Goal: Task Accomplishment & Management: Use online tool/utility

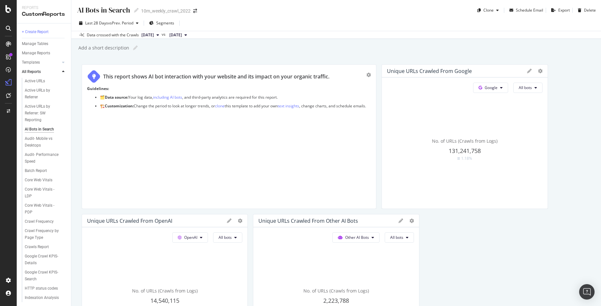
click at [33, 131] on div "AI Bots in Search" at bounding box center [39, 129] width 29 height 7
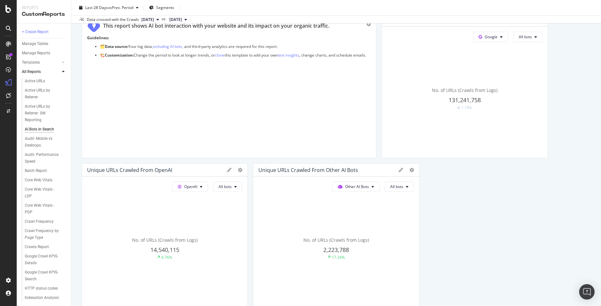
scroll to position [52, 0]
click at [203, 186] on button "OpenAI" at bounding box center [190, 185] width 36 height 10
click at [237, 187] on icon at bounding box center [235, 186] width 3 height 4
click at [230, 197] on span "All bots" at bounding box center [235, 198] width 32 height 6
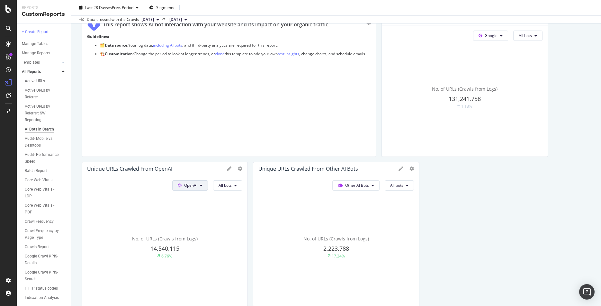
click at [204, 184] on button "OpenAI" at bounding box center [190, 185] width 36 height 10
click at [147, 199] on div "No. of URLs (Crawls from Logs) 14,540,115 6.76%" at bounding box center [164, 247] width 155 height 108
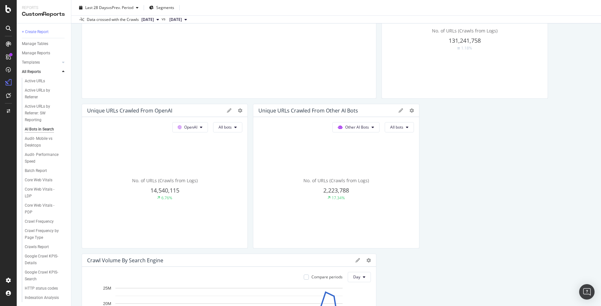
scroll to position [115, 0]
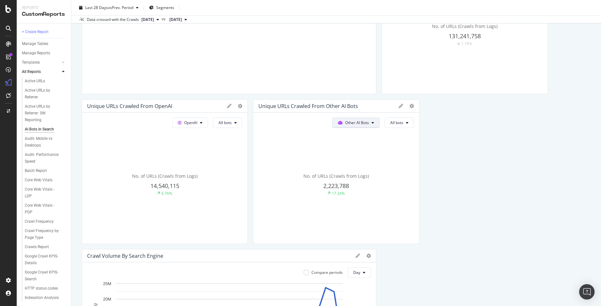
click at [374, 122] on icon at bounding box center [373, 123] width 3 height 4
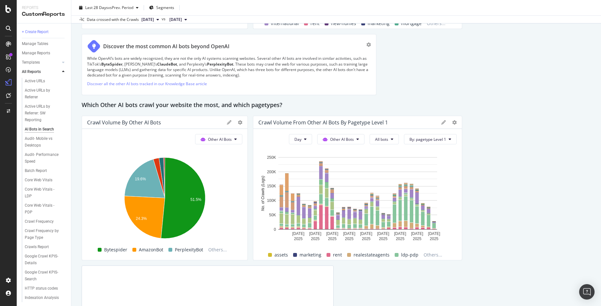
scroll to position [1033, 0]
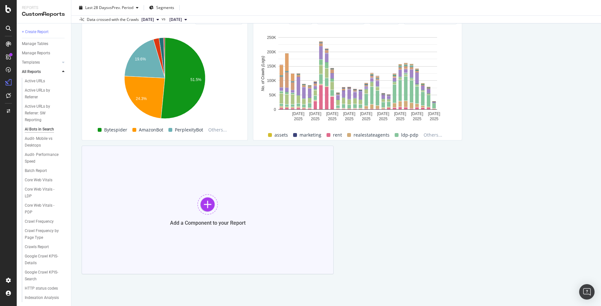
click at [208, 207] on div at bounding box center [207, 204] width 21 height 21
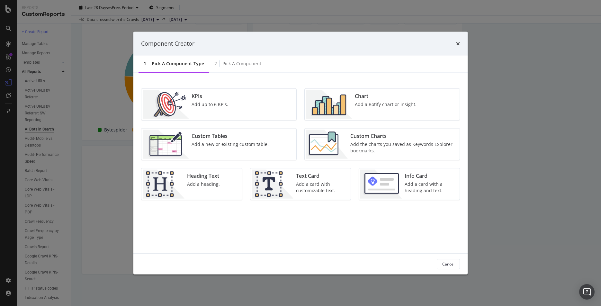
click at [202, 138] on div "Custom Tables" at bounding box center [230, 135] width 77 height 7
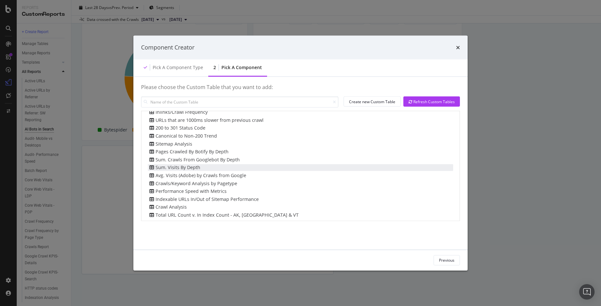
scroll to position [0, 0]
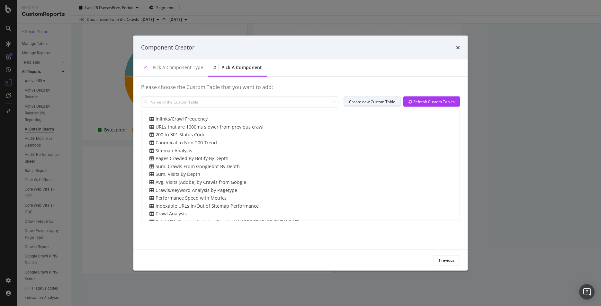
click at [380, 104] on div "Create new Custom Table" at bounding box center [372, 101] width 46 height 5
click at [458, 45] on icon "times" at bounding box center [458, 47] width 4 height 5
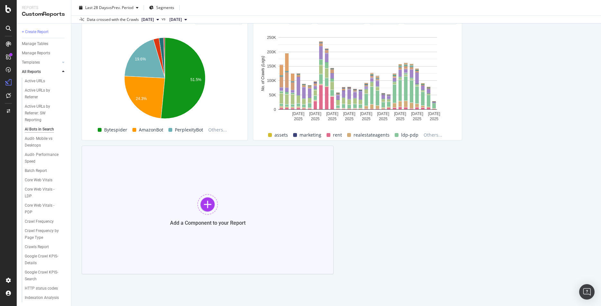
click at [206, 194] on div at bounding box center [207, 204] width 21 height 21
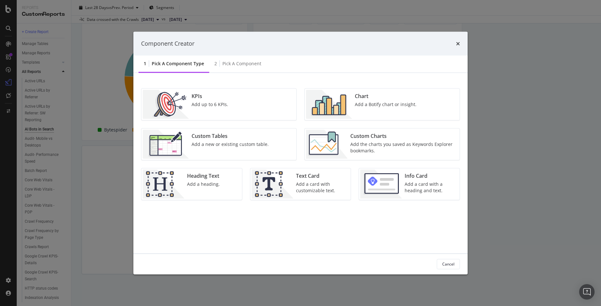
click at [203, 106] on div "Add up to 6 KPIs." at bounding box center [210, 104] width 37 height 6
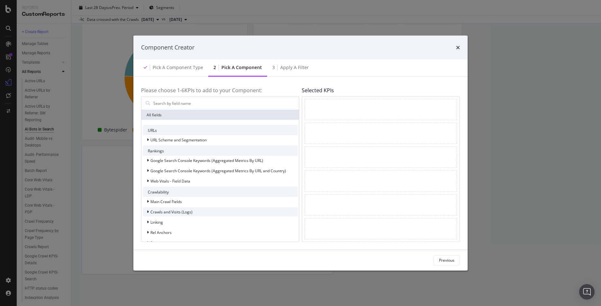
click at [147, 213] on icon "modal" at bounding box center [148, 212] width 2 height 4
click at [156, 219] on span "Crawls (Logs)" at bounding box center [166, 220] width 24 height 5
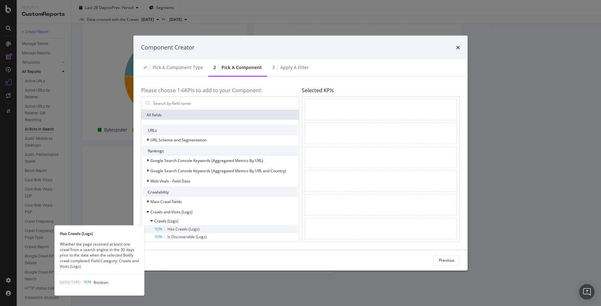
scroll to position [25, 0]
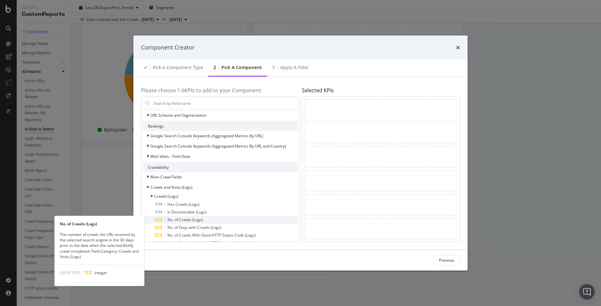
click at [179, 218] on span "No. of Crawls (Logs)" at bounding box center [186, 219] width 36 height 5
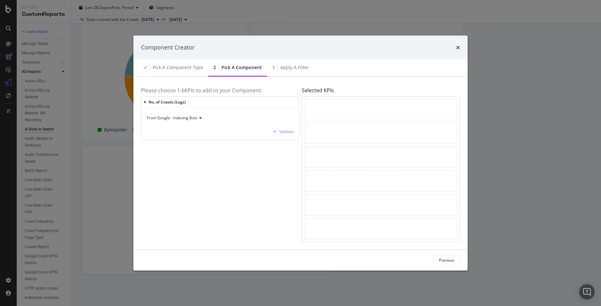
click at [201, 117] on icon "modal" at bounding box center [199, 118] width 5 height 4
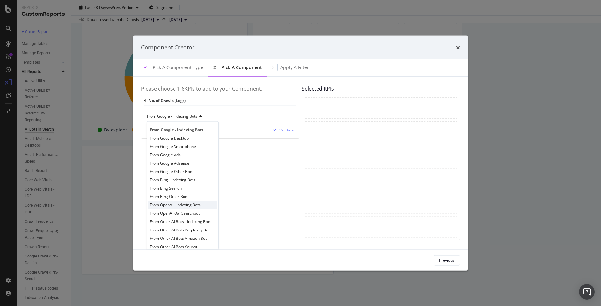
scroll to position [5, 0]
click at [172, 159] on span "From Google Adsense" at bounding box center [170, 158] width 40 height 5
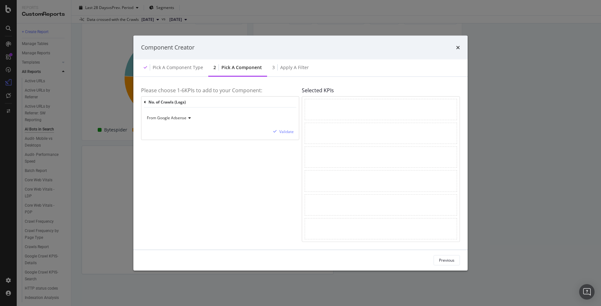
scroll to position [0, 0]
click at [186, 118] on span "From Google Adsense" at bounding box center [167, 117] width 40 height 5
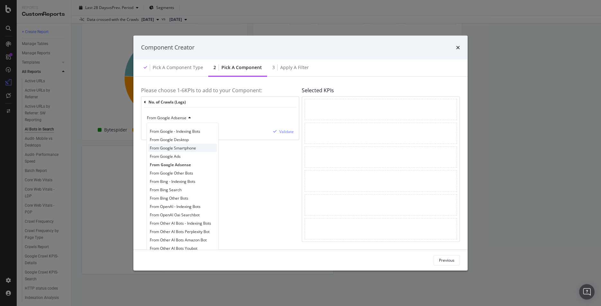
click at [170, 146] on span "From Google Smartphone" at bounding box center [173, 147] width 46 height 5
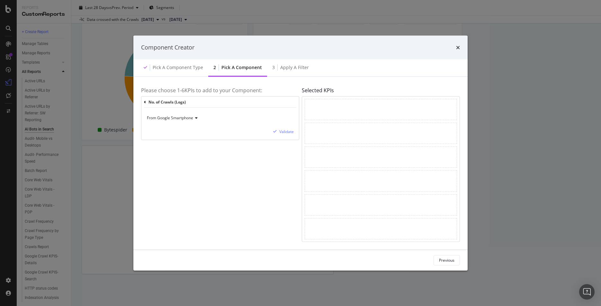
click at [315, 111] on div "modal" at bounding box center [381, 109] width 152 height 21
click at [178, 120] on span "From Google Smartphone" at bounding box center [170, 117] width 46 height 5
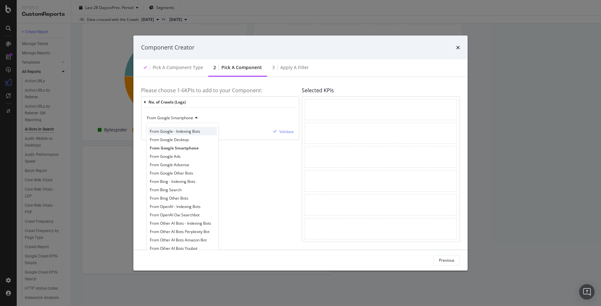
click at [185, 132] on span "From Google - Indexing Bots" at bounding box center [175, 131] width 50 height 5
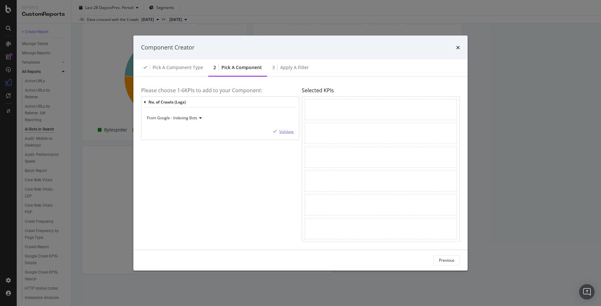
click at [288, 132] on div "Validate" at bounding box center [286, 131] width 14 height 5
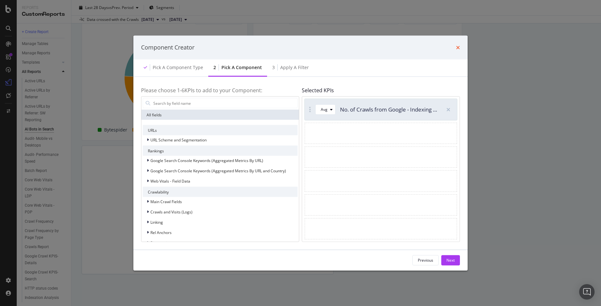
click at [459, 48] on icon "times" at bounding box center [458, 47] width 4 height 5
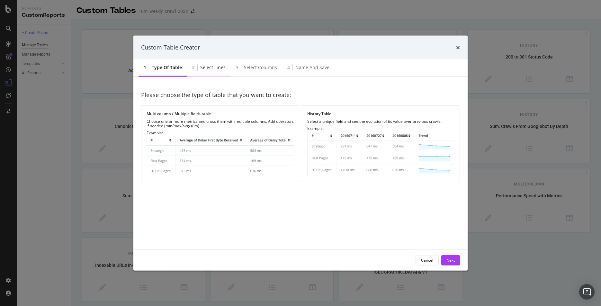
click at [214, 72] on div "2 Select lines" at bounding box center [209, 68] width 44 height 18
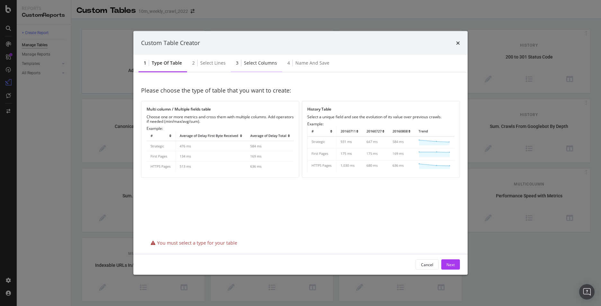
click at [250, 64] on div "Select columns" at bounding box center [260, 63] width 33 height 6
click at [300, 62] on div "Name and save" at bounding box center [312, 63] width 34 height 6
click at [166, 61] on div "Type of table" at bounding box center [167, 63] width 30 height 6
click at [152, 166] on img "modal" at bounding box center [220, 152] width 147 height 42
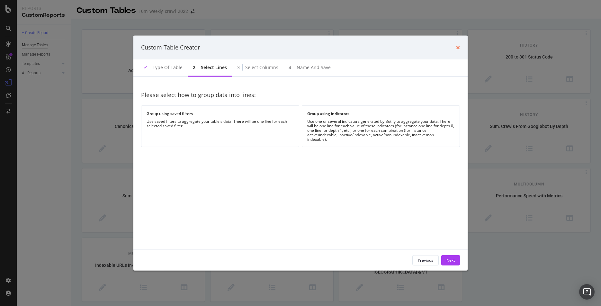
click at [458, 48] on icon "times" at bounding box center [458, 47] width 4 height 5
